Goal: Task Accomplishment & Management: Manage account settings

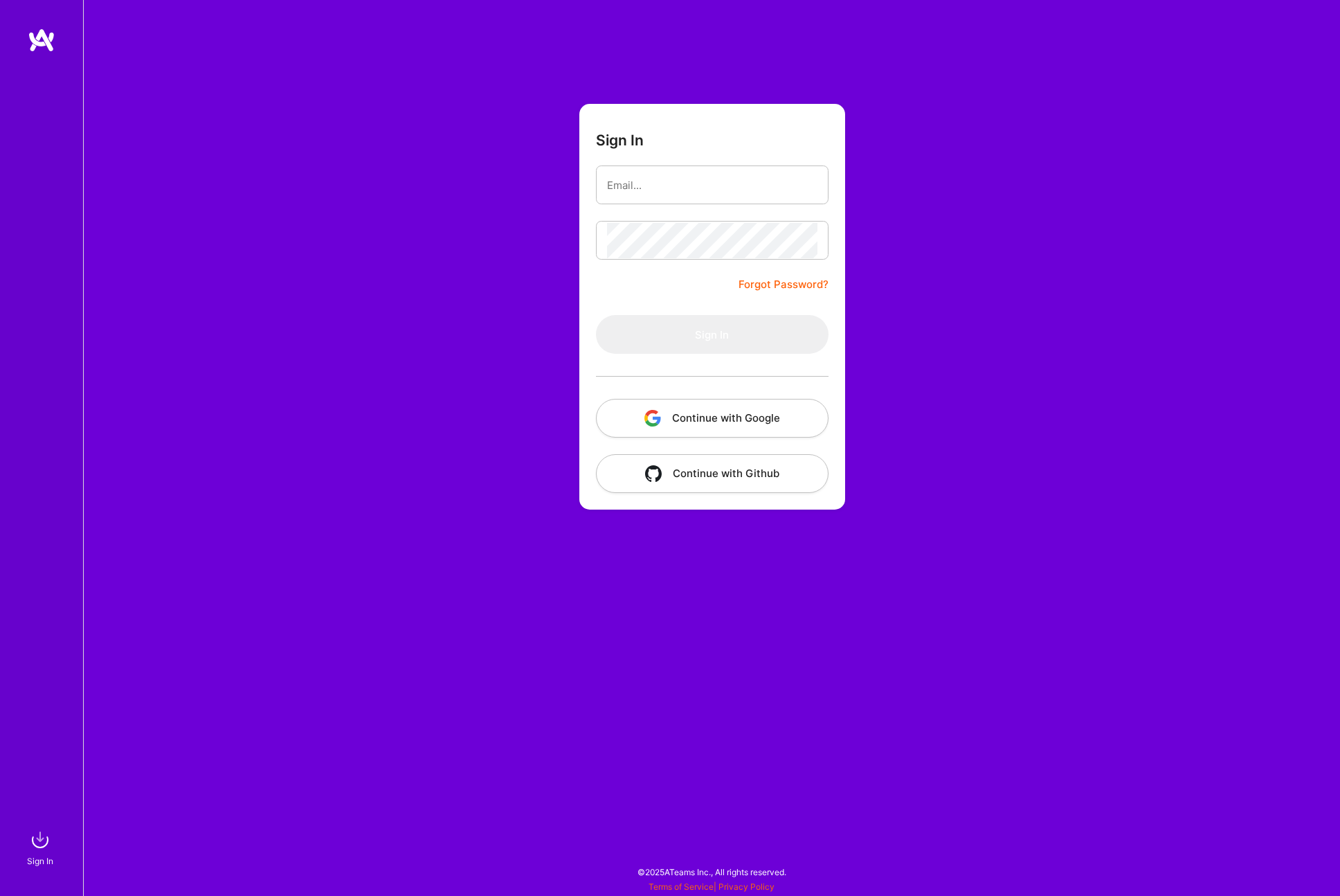
click at [759, 419] on button "Continue with Google" at bounding box center [712, 418] width 232 height 39
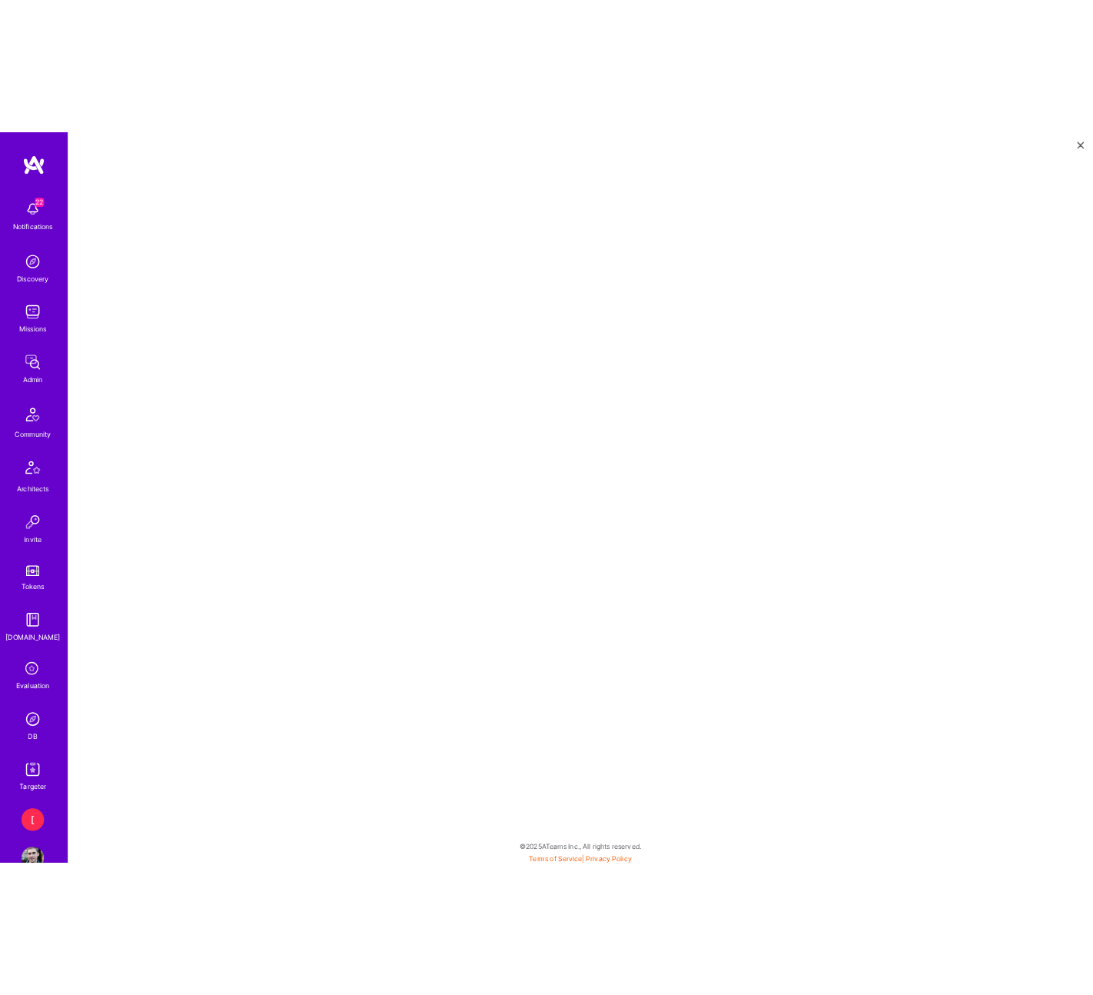
scroll to position [4, 0]
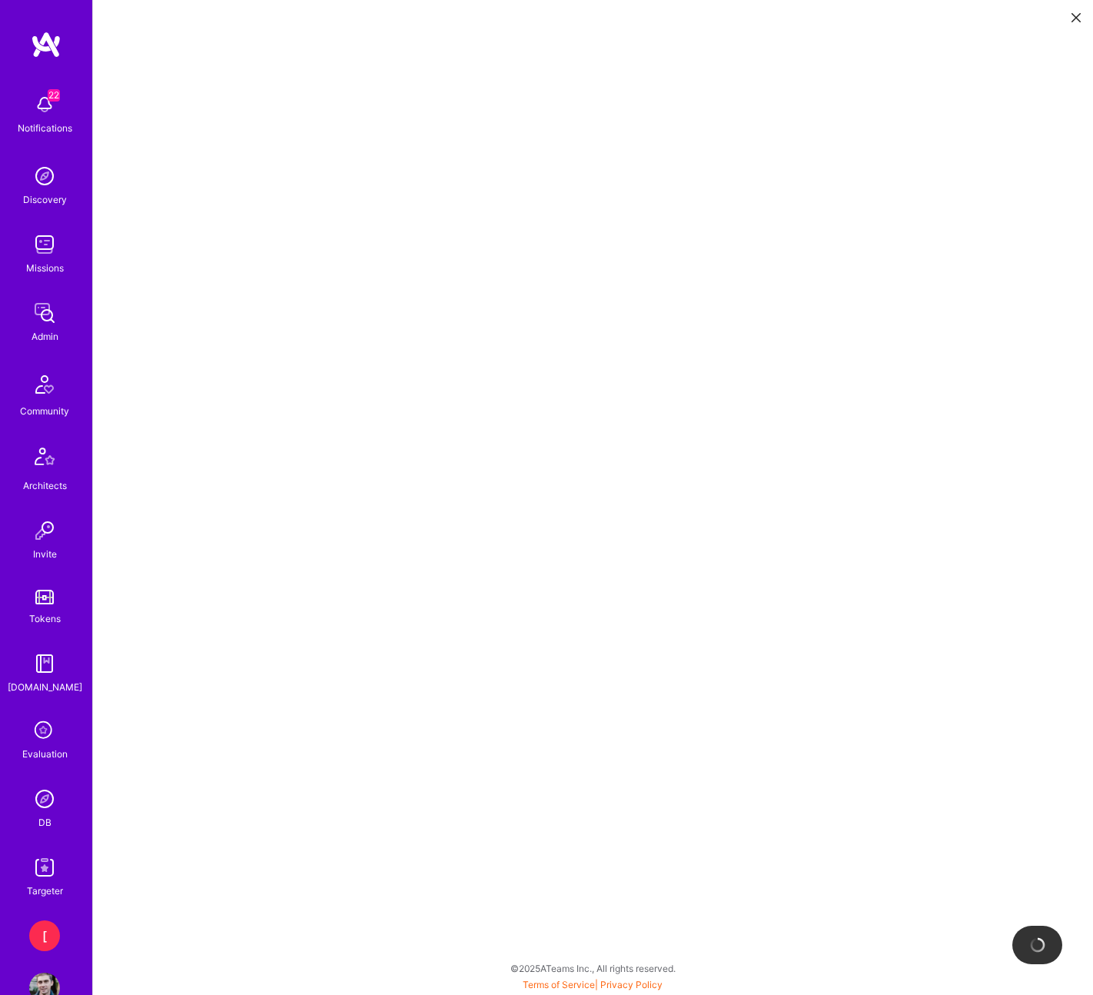
scroll to position [4, 0]
